Goal: Information Seeking & Learning: Understand process/instructions

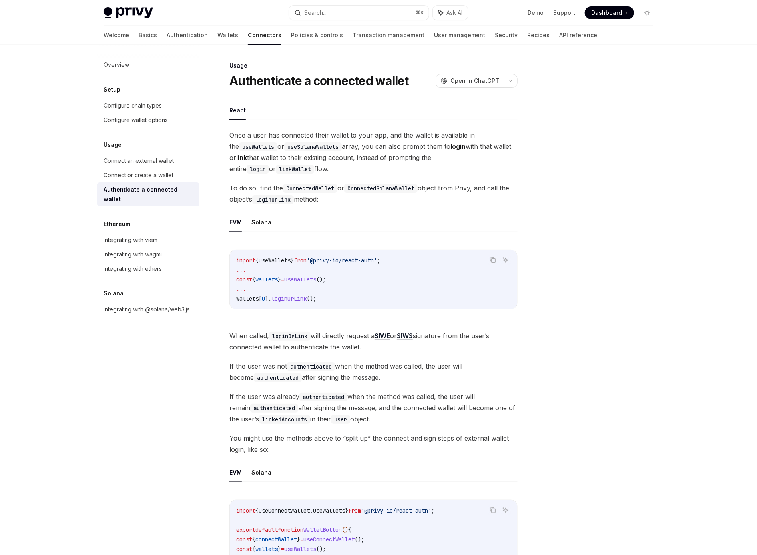
click at [171, 403] on div "Overview Setup Configure chain types Configure wallet options Usage Connect an …" at bounding box center [154, 300] width 115 height 510
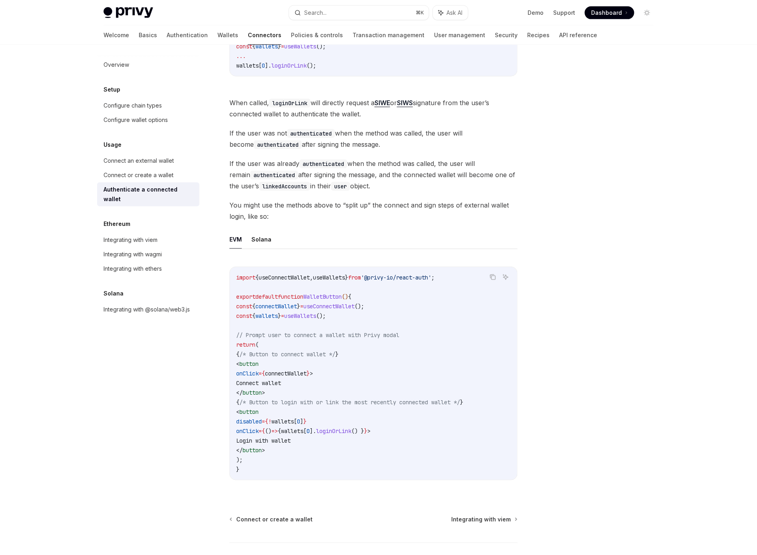
scroll to position [262, 0]
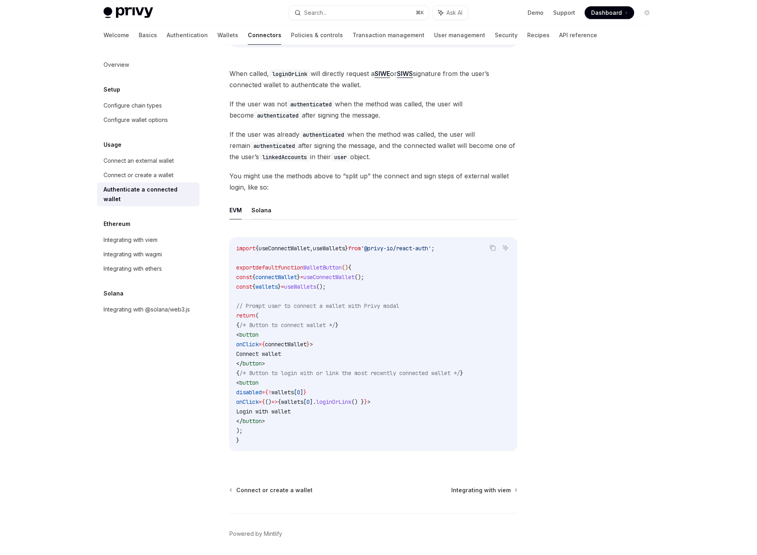
click at [264, 213] on button "Solana" at bounding box center [262, 210] width 20 height 19
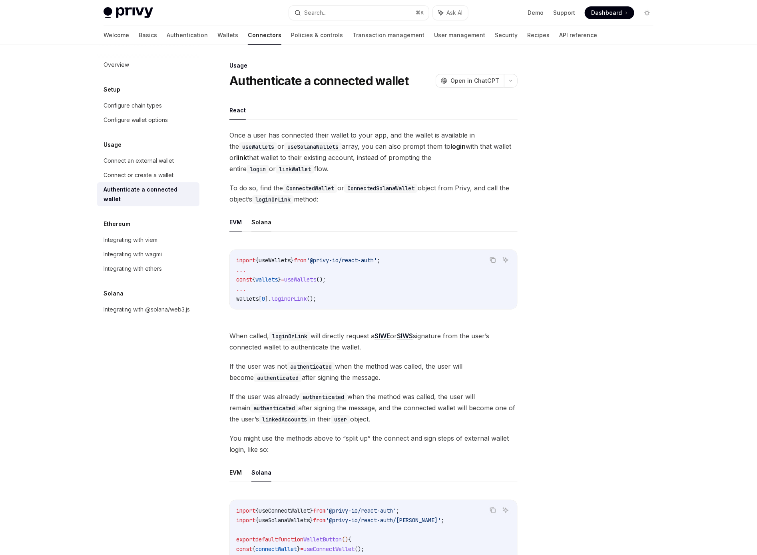
click at [261, 220] on button "Solana" at bounding box center [262, 222] width 20 height 19
click at [236, 221] on button "EVM" at bounding box center [236, 222] width 12 height 19
click at [263, 219] on button "Solana" at bounding box center [262, 222] width 20 height 19
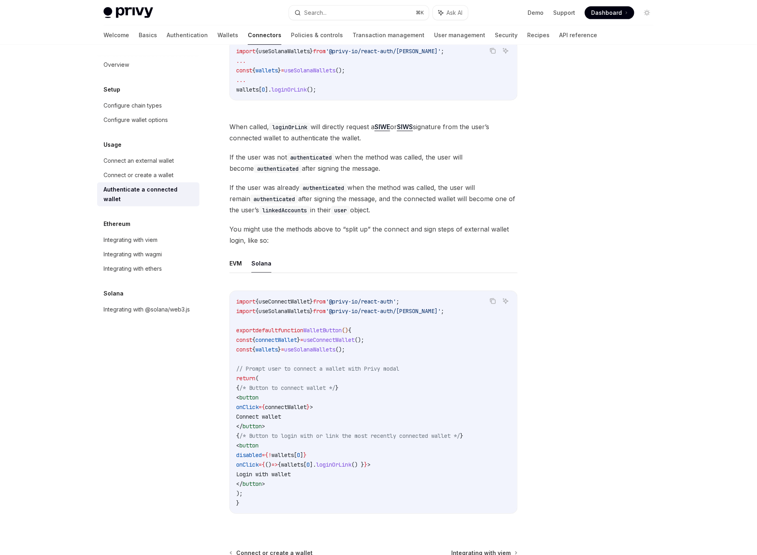
scroll to position [299, 0]
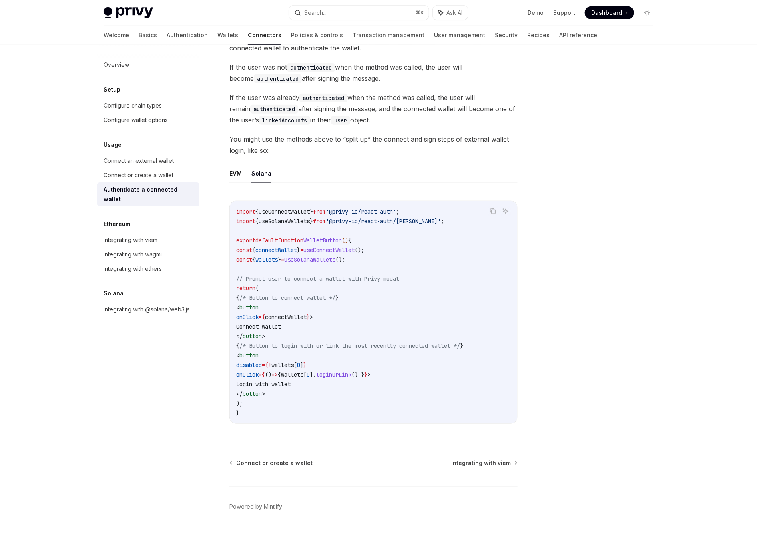
type textarea "*"
